Goal: Task Accomplishment & Management: Manage account settings

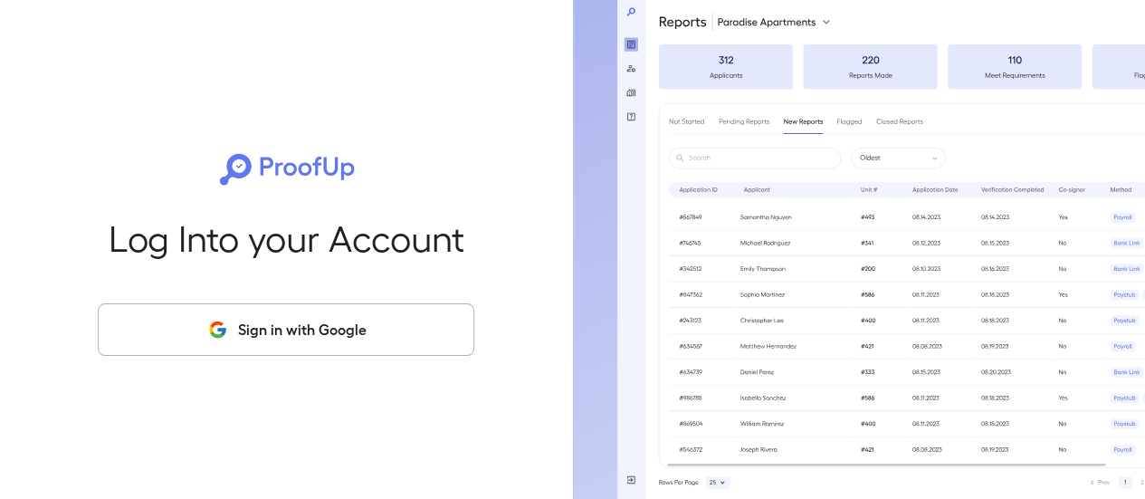
drag, startPoint x: 357, startPoint y: 338, endPoint x: 403, endPoint y: 184, distance: 160.7
click at [358, 333] on button "Sign in with Google" at bounding box center [286, 329] width 377 height 53
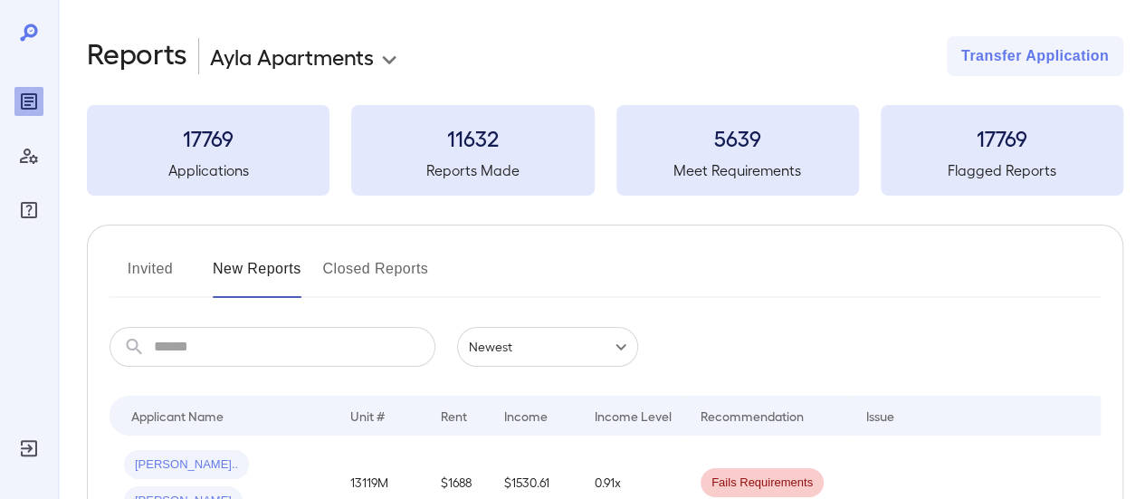
click at [164, 262] on button "Invited" at bounding box center [150, 275] width 81 height 43
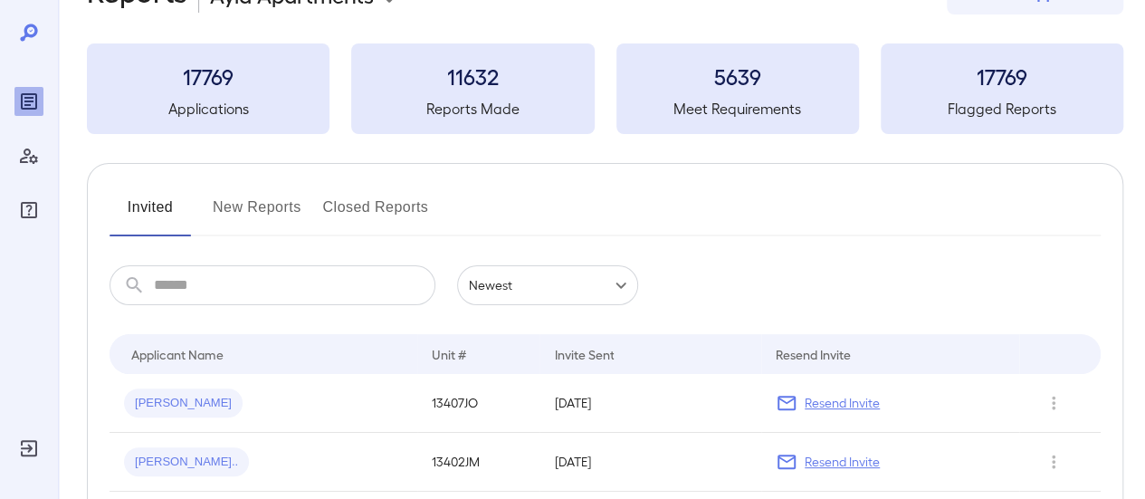
scroll to position [91, 0]
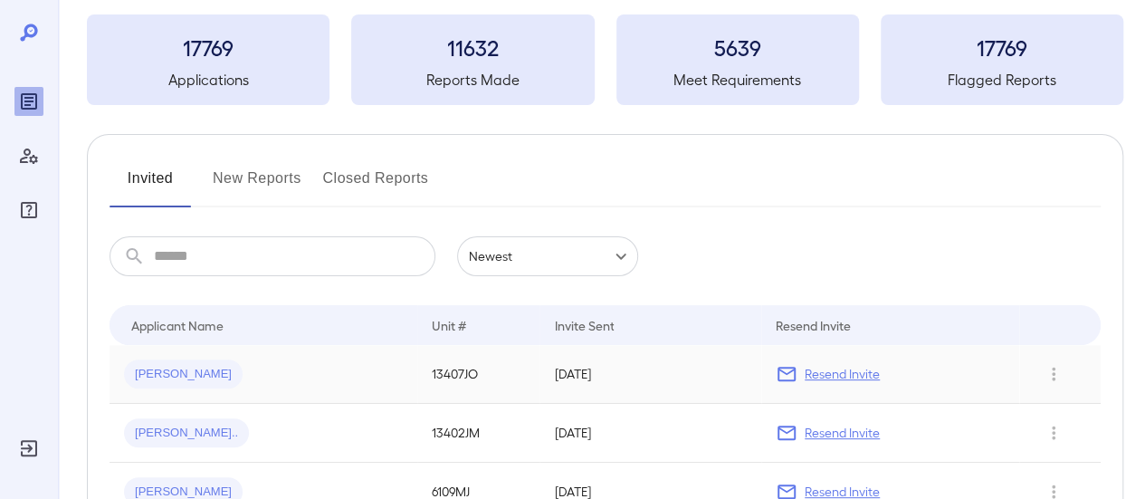
click at [821, 374] on p "Resend Invite" at bounding box center [842, 374] width 75 height 18
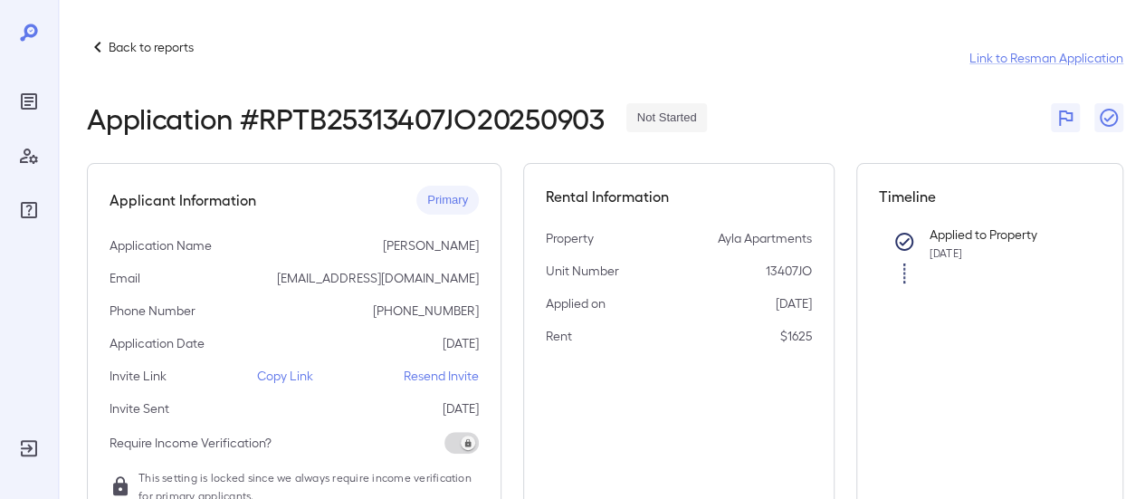
click at [448, 374] on p "Resend Invite" at bounding box center [441, 376] width 75 height 18
